Goal: Task Accomplishment & Management: Complete application form

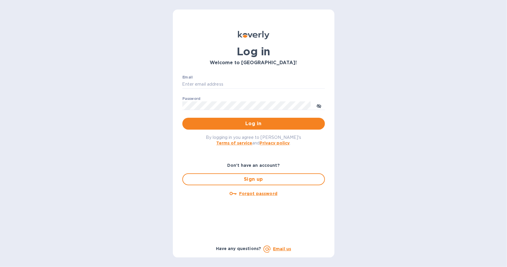
type input "[EMAIL_ADDRESS][DOMAIN_NAME]"
click at [237, 121] on span "Log in" at bounding box center [253, 123] width 133 height 7
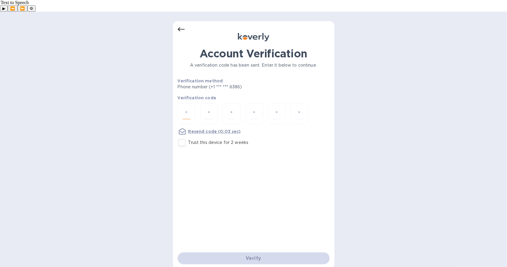
click at [188, 108] on input "number" at bounding box center [187, 113] width 8 height 11
type input "4"
type input "3"
type input "2"
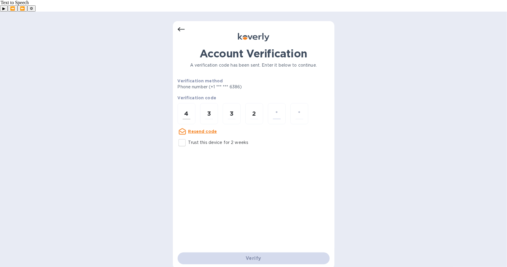
type input "4"
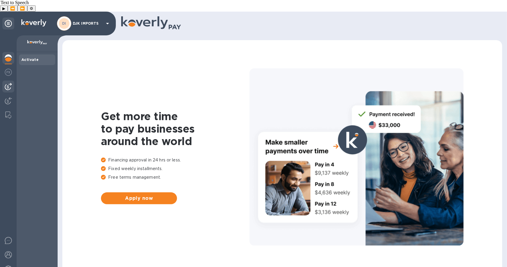
click at [8, 83] on img at bounding box center [8, 86] width 7 height 7
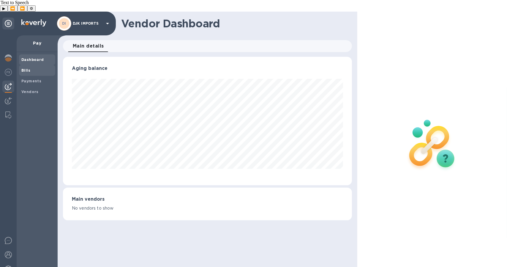
scroll to position [128, 289]
click at [30, 67] on span "Bills" at bounding box center [36, 70] width 31 height 6
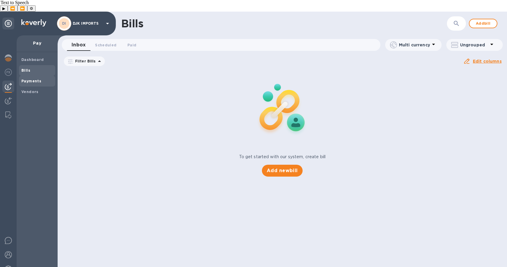
click at [42, 78] on span "Payments" at bounding box center [36, 81] width 31 height 6
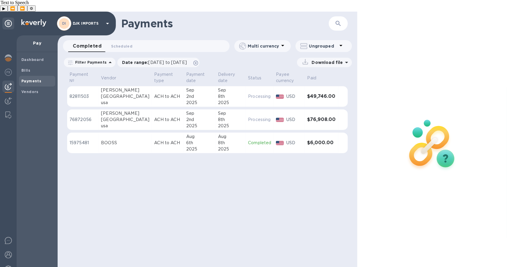
click at [227, 146] on div "2025" at bounding box center [230, 149] width 25 height 6
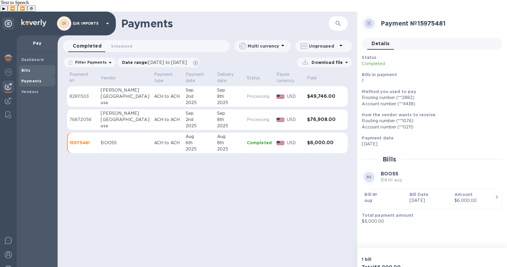
click at [27, 65] on div "Bills" at bounding box center [37, 70] width 36 height 11
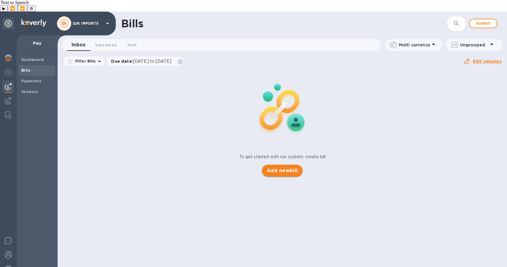
click at [282, 167] on span "Add new bill" at bounding box center [282, 170] width 31 height 7
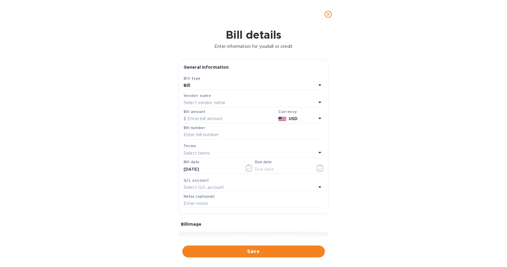
click at [239, 100] on div "Select vendor name" at bounding box center [249, 103] width 133 height 8
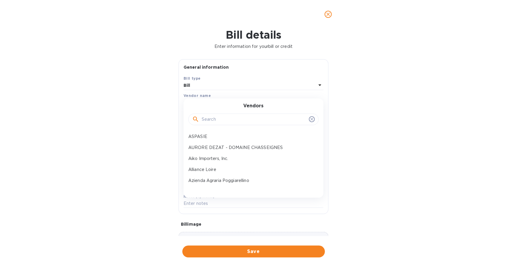
click at [241, 117] on input "text" at bounding box center [254, 119] width 105 height 9
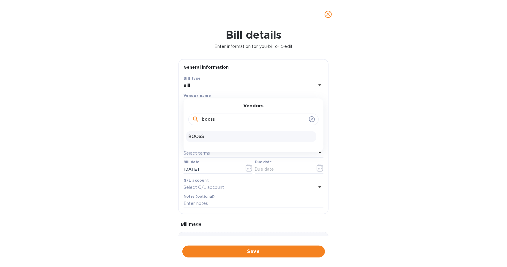
type input "booss"
click at [204, 137] on p "BOOSS" at bounding box center [251, 136] width 126 height 6
click at [210, 115] on input "text" at bounding box center [229, 118] width 92 height 9
type input "6,000"
click at [283, 168] on input "text" at bounding box center [283, 168] width 56 height 9
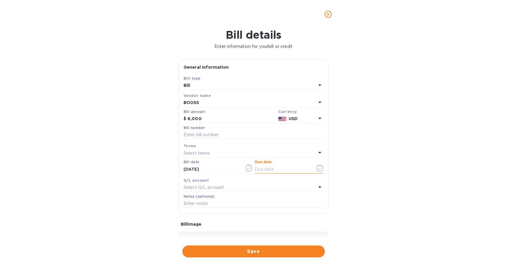
click at [319, 169] on icon "button" at bounding box center [319, 167] width 7 height 7
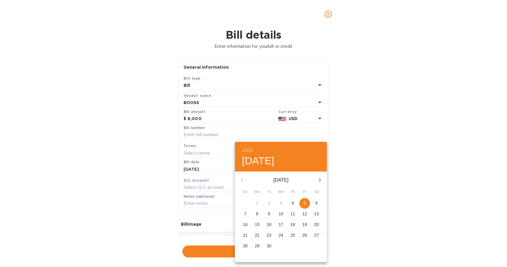
click at [305, 202] on p "5" at bounding box center [304, 203] width 2 height 6
type input "[DATE]"
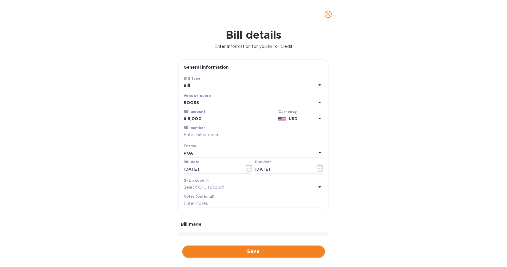
click at [250, 246] on button "Save" at bounding box center [253, 251] width 143 height 12
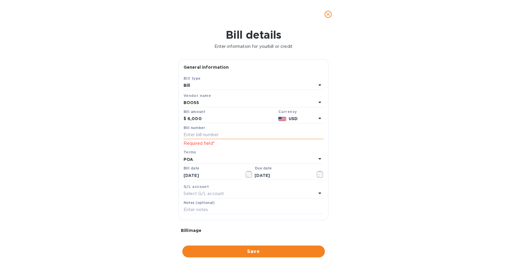
click at [225, 135] on input "text" at bounding box center [253, 134] width 140 height 9
type input "1"
click at [266, 252] on span "Save" at bounding box center [253, 251] width 133 height 7
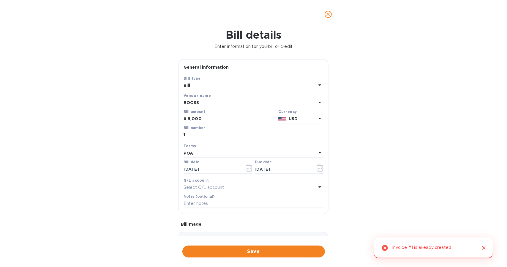
click at [218, 134] on input "1" at bounding box center [253, 134] width 140 height 9
type input "sept"
click at [260, 242] on div "Bill details Enter information for your bill or credit General information Save…" at bounding box center [253, 148] width 507 height 238
click at [262, 254] on span "Save" at bounding box center [253, 251] width 133 height 7
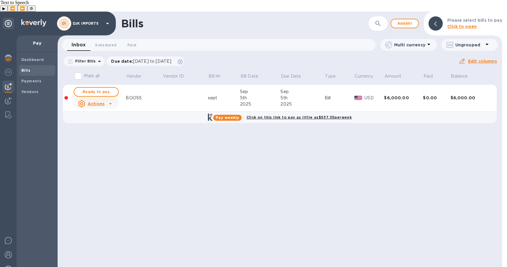
click at [115, 87] on button "Ready to pay" at bounding box center [96, 92] width 45 height 10
checkbox input "true"
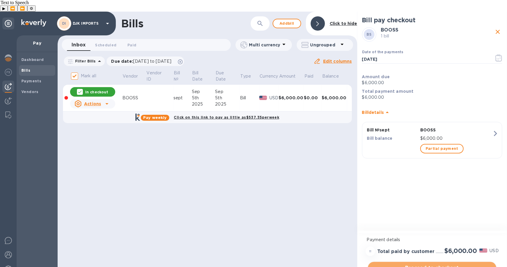
click at [449, 264] on span "Proceed to checkout" at bounding box center [432, 267] width 119 height 7
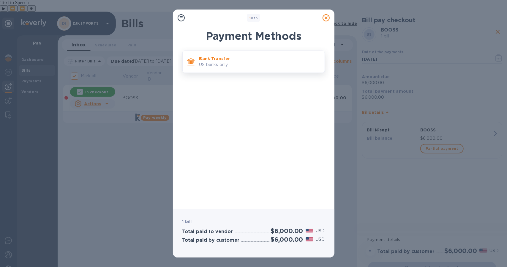
click at [264, 67] on p "US banks only." at bounding box center [259, 64] width 121 height 6
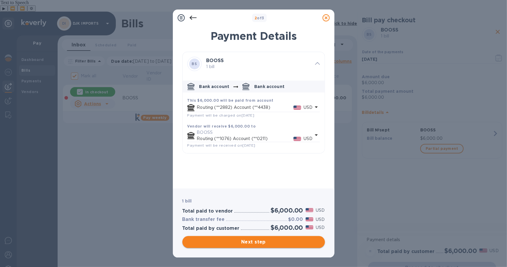
click at [265, 239] on span "Next step" at bounding box center [253, 241] width 133 height 7
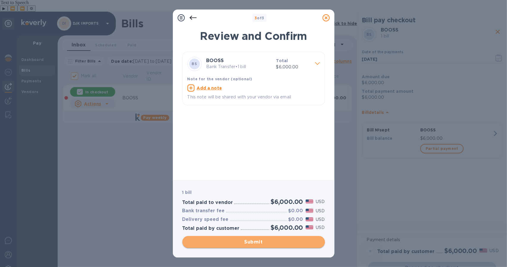
click at [262, 240] on span "Submit" at bounding box center [253, 241] width 133 height 7
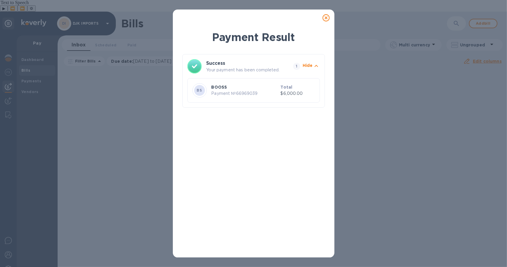
click at [327, 16] on icon at bounding box center [325, 17] width 7 height 7
